Goal: Task Accomplishment & Management: Use online tool/utility

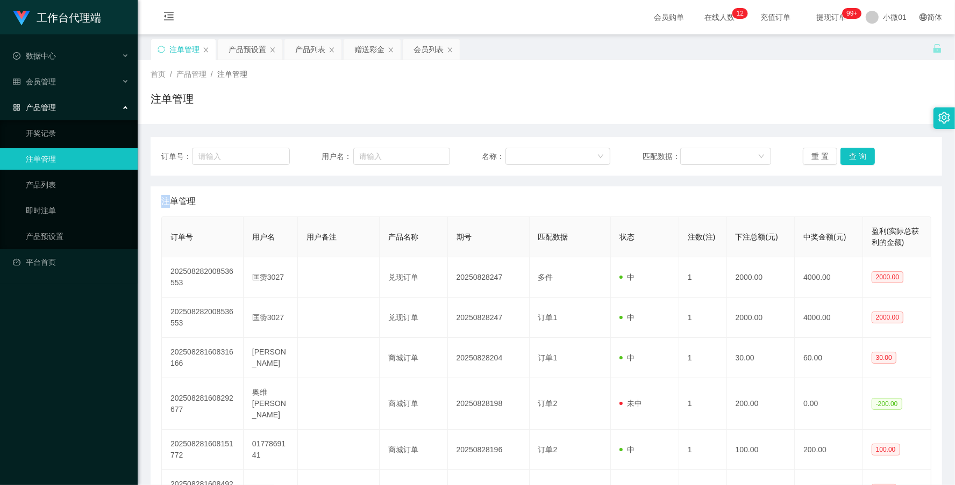
click at [863, 153] on button "查 询" at bounding box center [857, 156] width 34 height 17
click at [863, 153] on div "重 置 查 询" at bounding box center [867, 156] width 128 height 17
drag, startPoint x: 0, startPoint y: 0, endPoint x: 863, endPoint y: 153, distance: 876.3
click at [863, 153] on button "查 询" at bounding box center [857, 156] width 34 height 17
click at [840, 156] on button "查 询" at bounding box center [857, 156] width 34 height 17
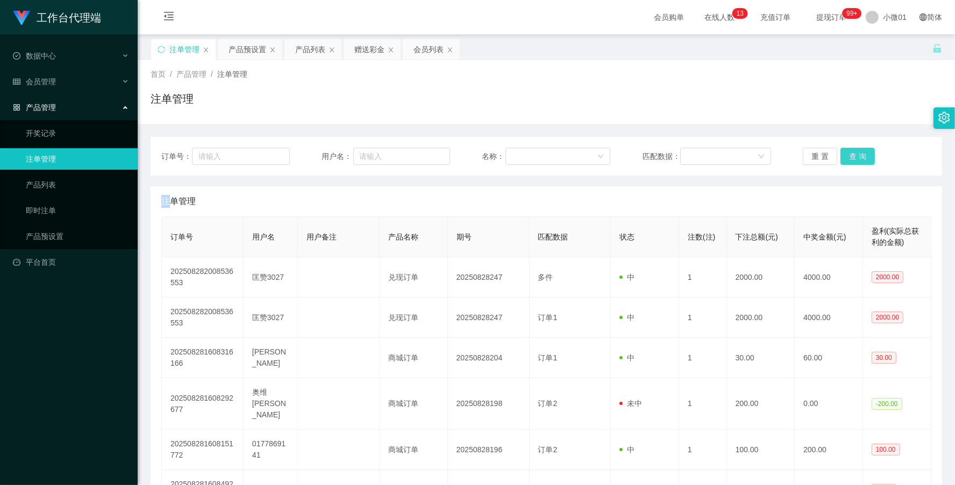
click at [838, 156] on div "重 置 查 询" at bounding box center [867, 156] width 128 height 17
click at [840, 156] on button "查 询" at bounding box center [857, 156] width 34 height 17
click at [840, 156] on button "查 询" at bounding box center [863, 156] width 46 height 17
click at [840, 156] on button "查 询" at bounding box center [857, 156] width 34 height 17
click at [848, 153] on button "查 询" at bounding box center [857, 156] width 34 height 17
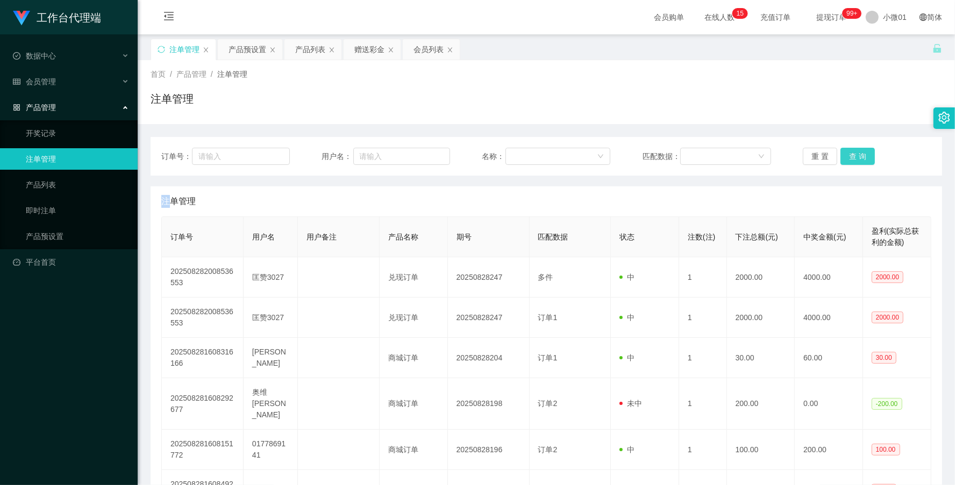
click at [848, 153] on div "重 置 查 询" at bounding box center [867, 156] width 128 height 17
click at [848, 153] on button "查 询" at bounding box center [857, 156] width 34 height 17
click at [848, 153] on div "重 置 查 询" at bounding box center [867, 156] width 128 height 17
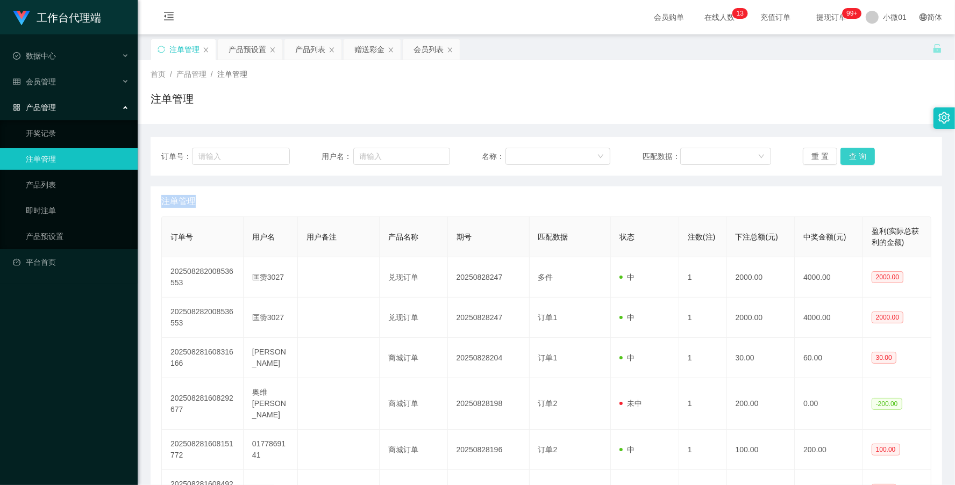
click at [848, 153] on button "查 询" at bounding box center [857, 156] width 34 height 17
click at [848, 153] on button "查 询" at bounding box center [863, 156] width 46 height 17
click at [248, 55] on div "产品预设置" at bounding box center [247, 49] width 38 height 20
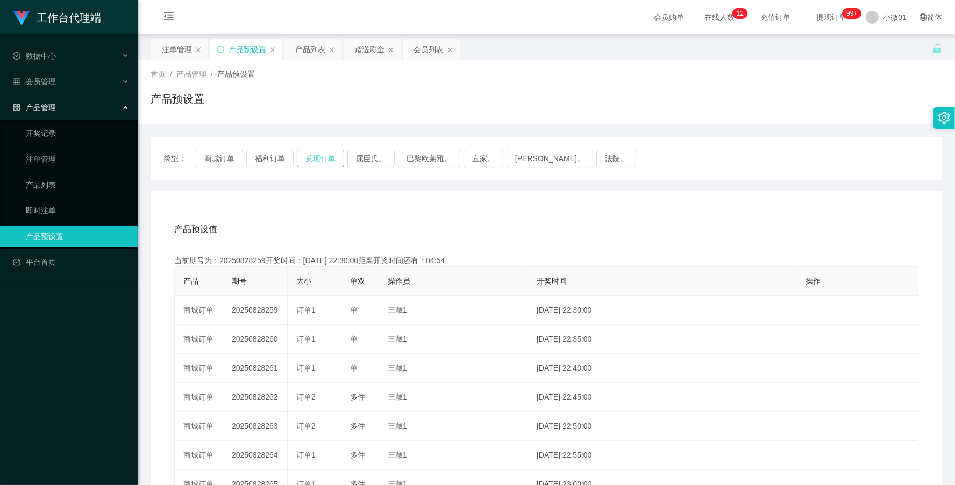
click at [331, 151] on button "兑现订单" at bounding box center [320, 158] width 47 height 17
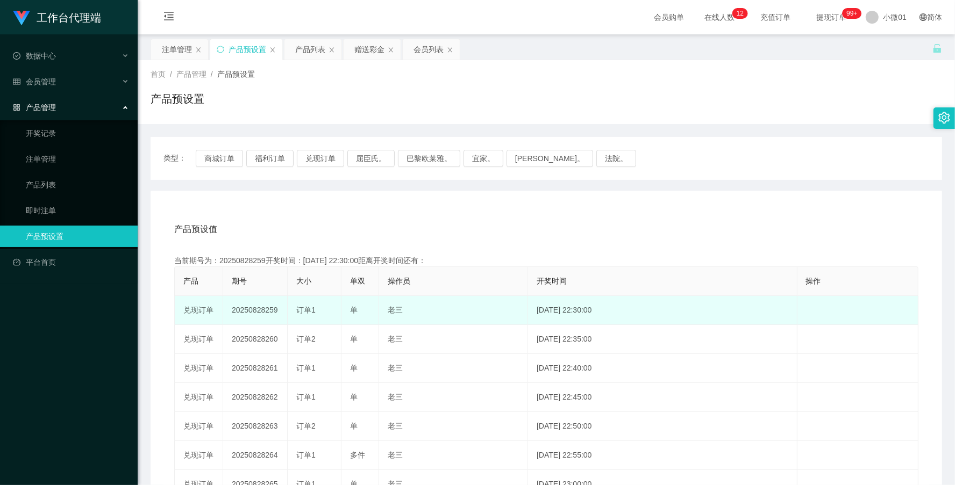
click at [253, 312] on td "20250828259" at bounding box center [255, 310] width 65 height 29
copy td "20250828259"
